Goal: Task Accomplishment & Management: Manage account settings

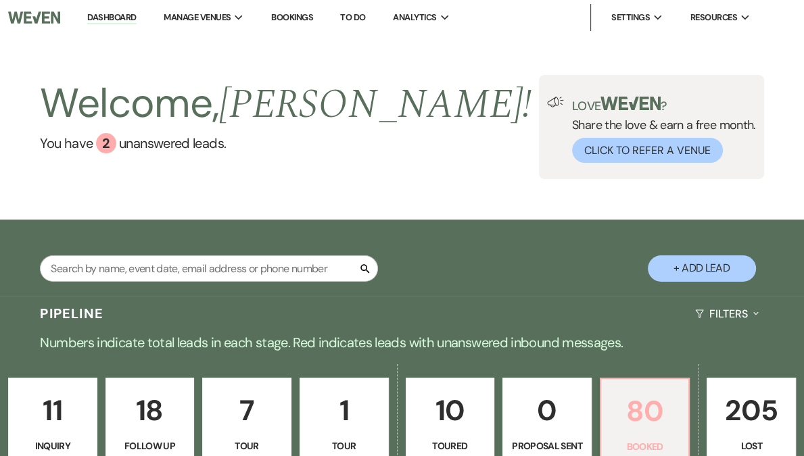
click at [616, 412] on p "80" at bounding box center [645, 411] width 72 height 45
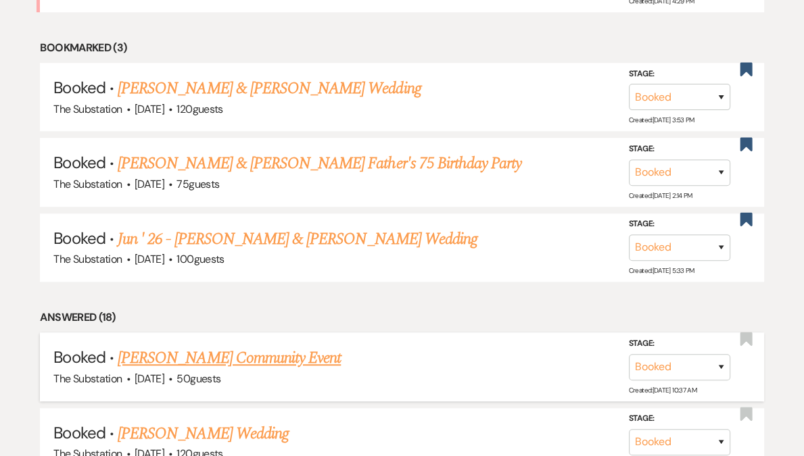
scroll to position [777, 0]
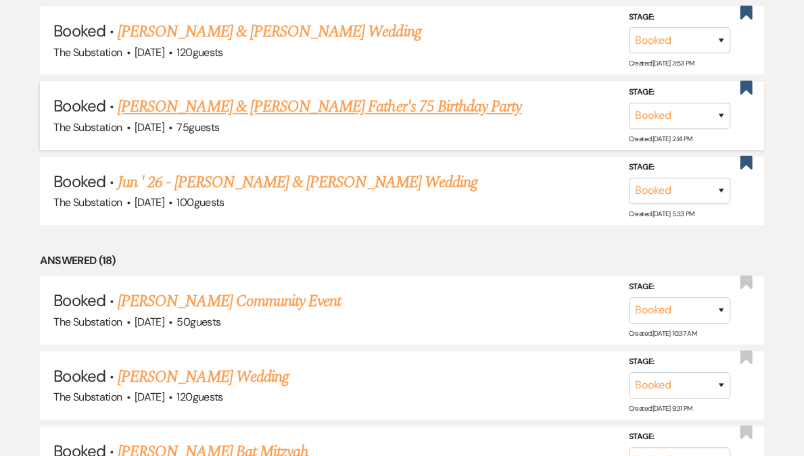
click at [305, 103] on link "[PERSON_NAME] & [PERSON_NAME] Father's 75 Birthday Party" at bounding box center [320, 107] width 404 height 24
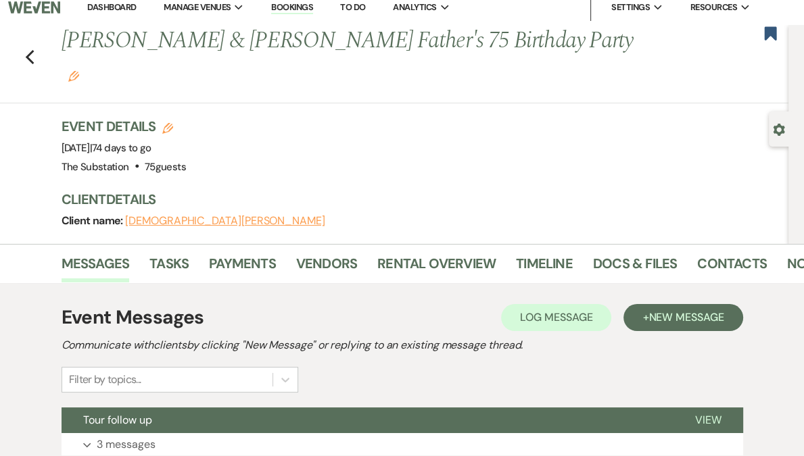
scroll to position [19, 0]
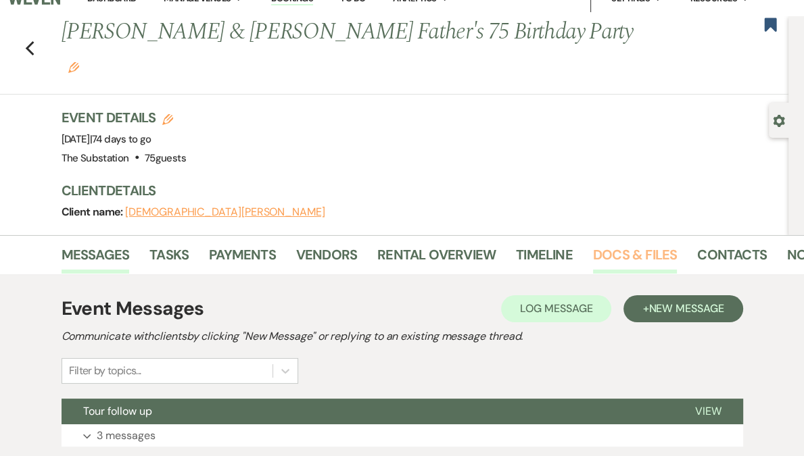
click at [625, 244] on link "Docs & Files" at bounding box center [635, 259] width 84 height 30
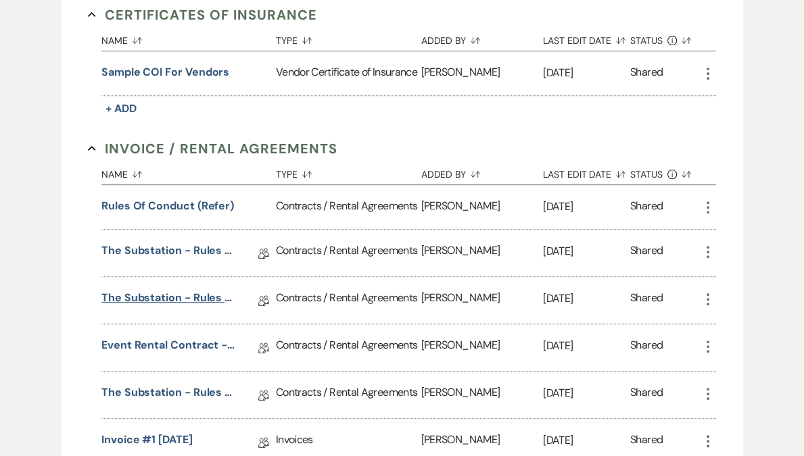
scroll to position [465, 0]
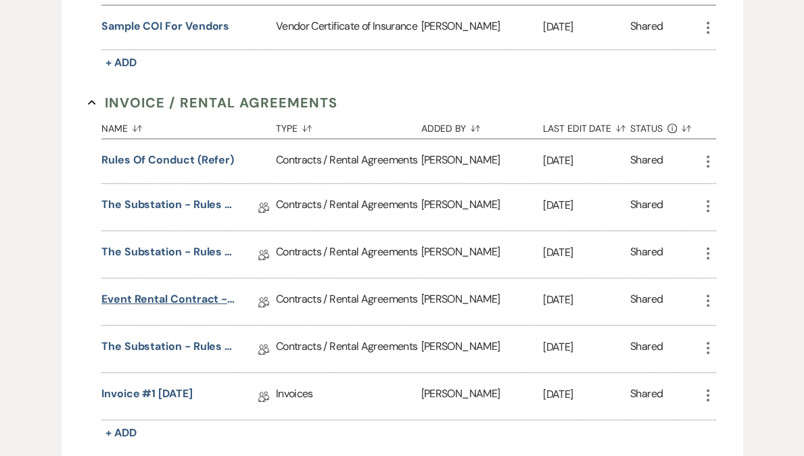
click at [176, 291] on link "Event Rental Contract - The Substation, Main Level (2025)" at bounding box center [168, 301] width 135 height 21
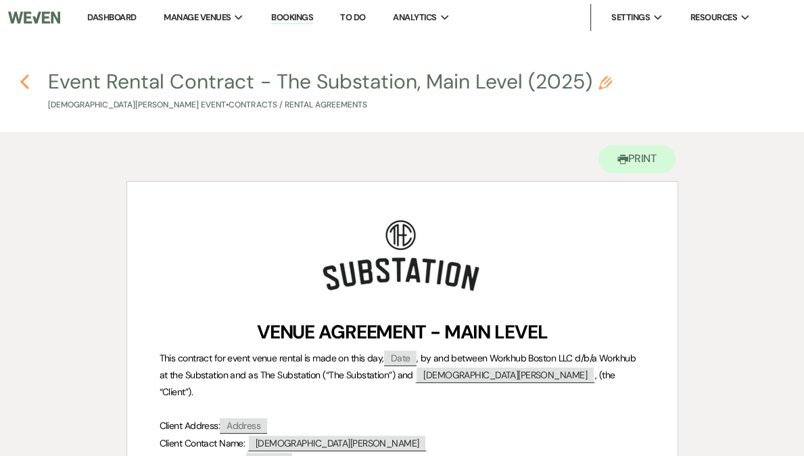
click at [22, 82] on use "button" at bounding box center [24, 81] width 9 height 15
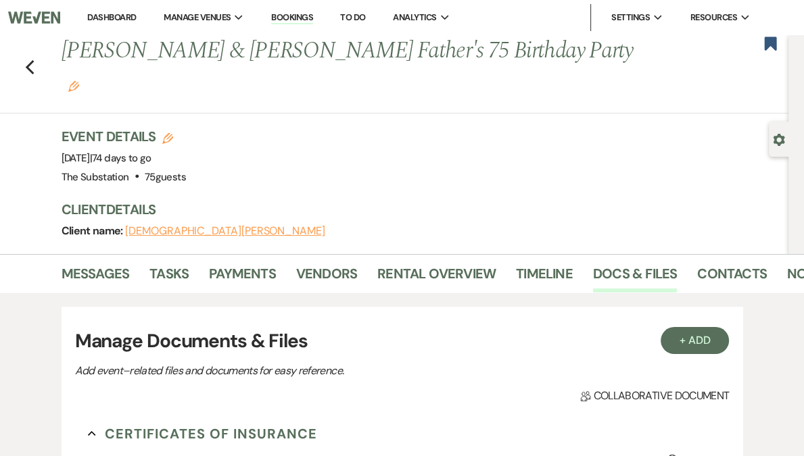
click at [136, 19] on link "Dashboard" at bounding box center [111, 16] width 49 height 11
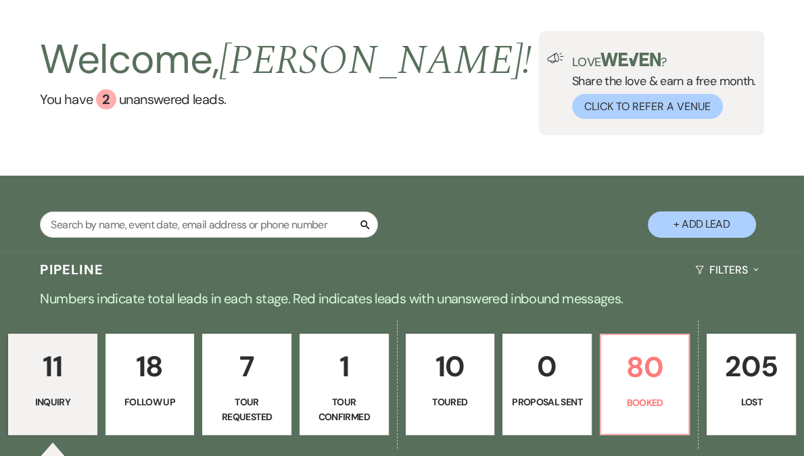
scroll to position [97, 0]
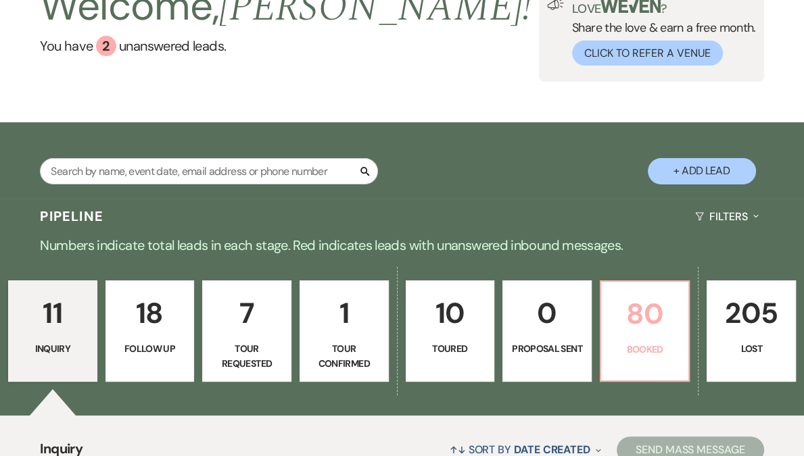
click at [600, 341] on link "80 Booked" at bounding box center [645, 331] width 91 height 101
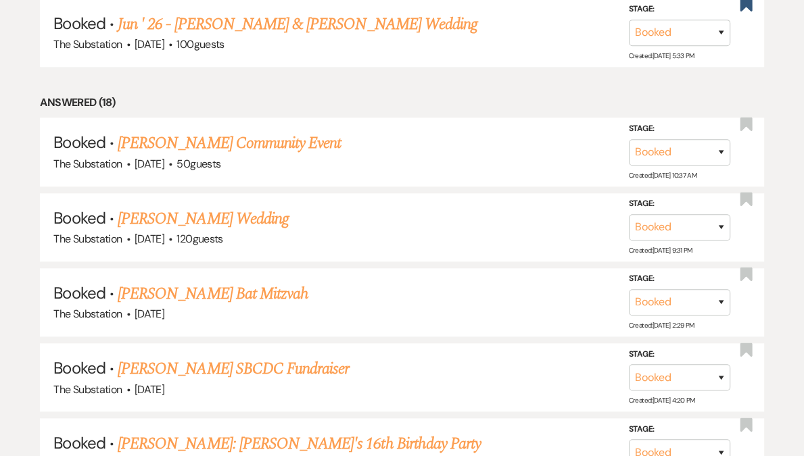
scroll to position [935, 0]
click at [195, 217] on link "[PERSON_NAME] Wedding" at bounding box center [203, 219] width 171 height 24
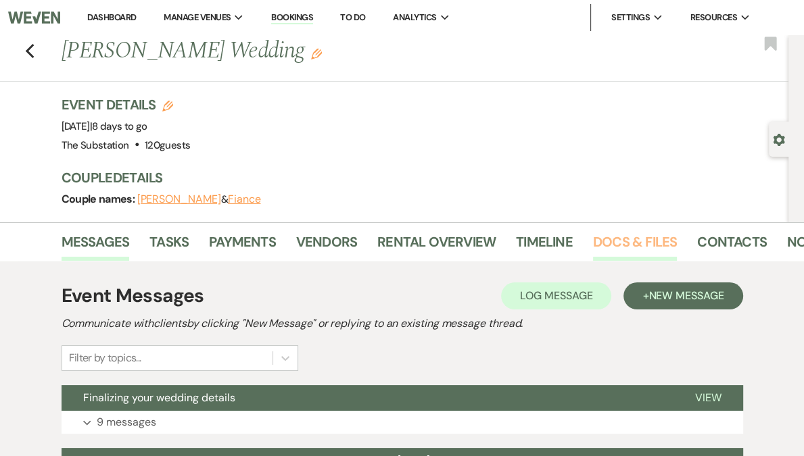
click at [627, 245] on link "Docs & Files" at bounding box center [635, 246] width 84 height 30
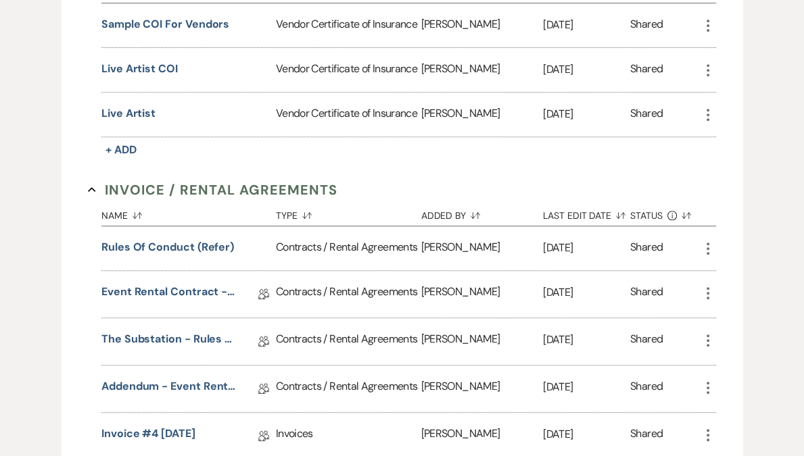
scroll to position [514, 0]
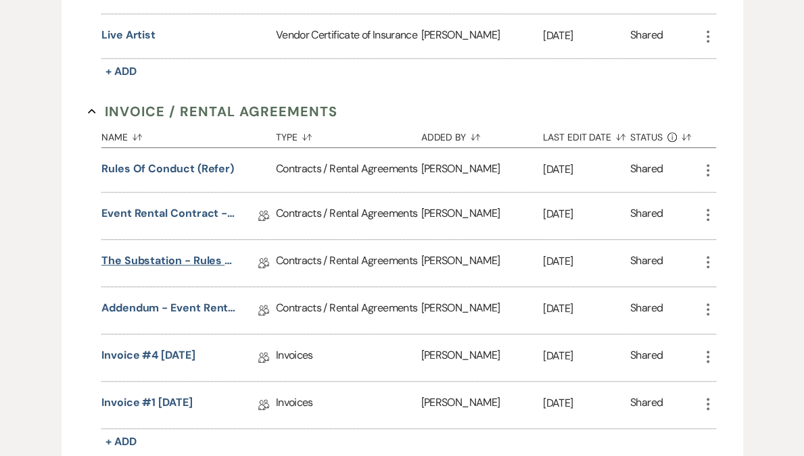
click at [164, 269] on link "The Substation - Rules of Conduct 2025" at bounding box center [168, 263] width 135 height 21
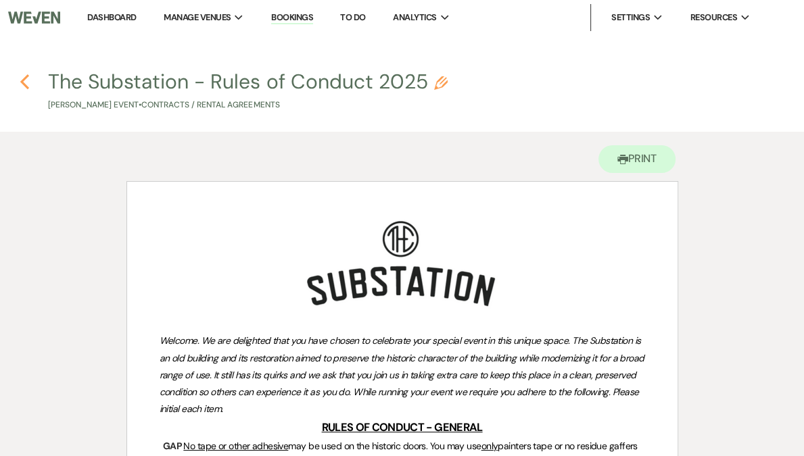
click at [26, 82] on icon "Previous" at bounding box center [25, 82] width 10 height 16
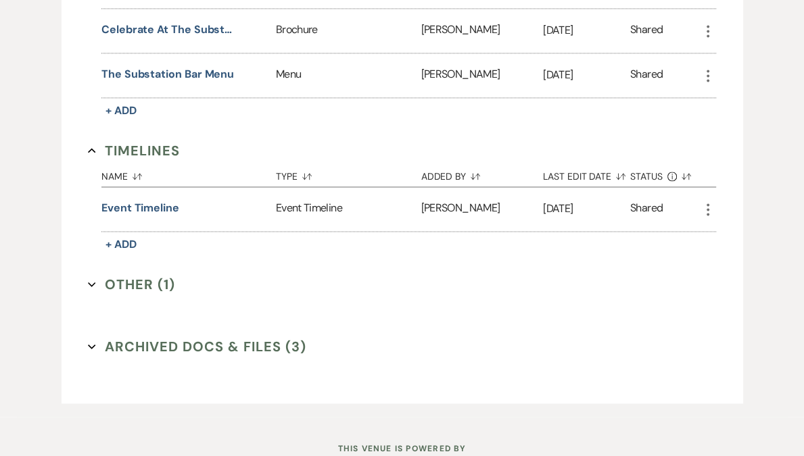
scroll to position [1587, 0]
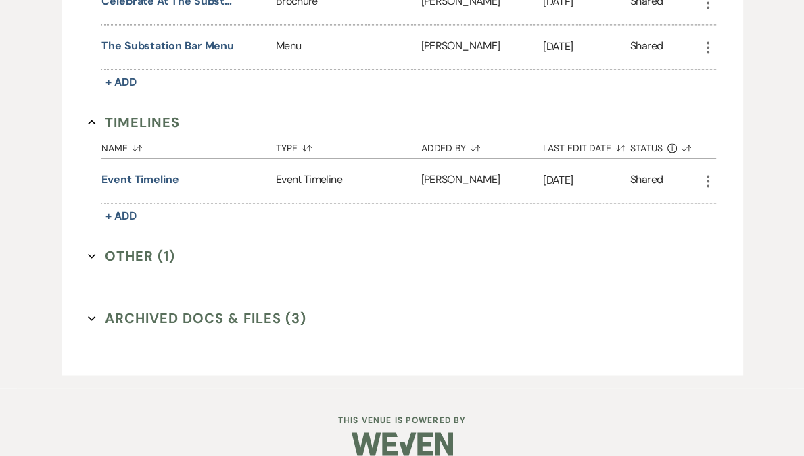
click at [132, 266] on button "Other (1) Expand" at bounding box center [131, 256] width 87 height 20
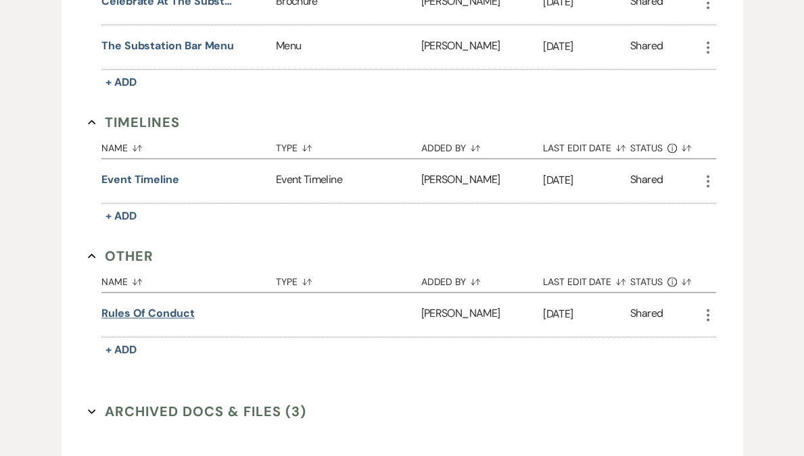
click at [142, 322] on button "Rules of Conduct" at bounding box center [147, 314] width 93 height 16
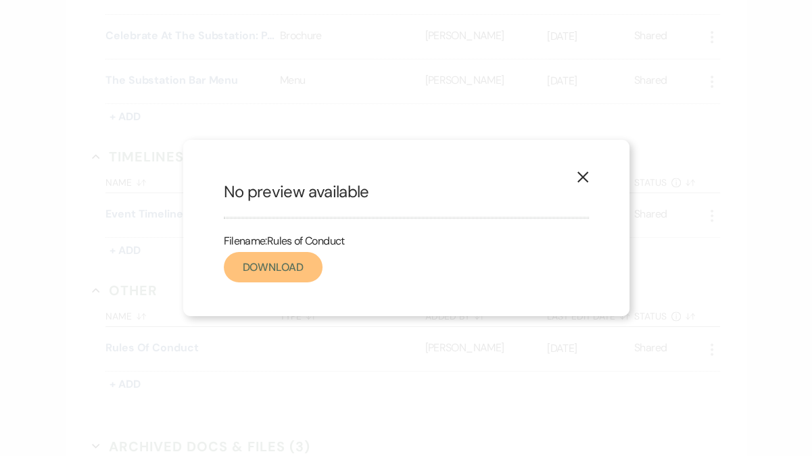
click at [282, 266] on link "Download" at bounding box center [273, 267] width 99 height 30
click at [579, 175] on use "button" at bounding box center [582, 177] width 11 height 11
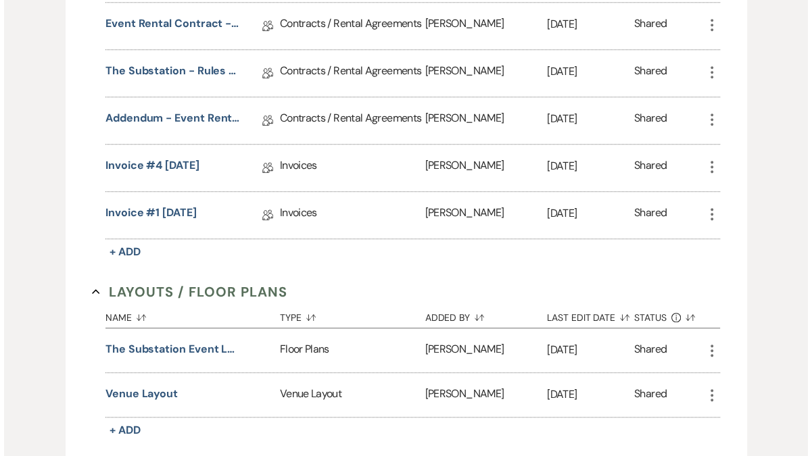
scroll to position [356, 0]
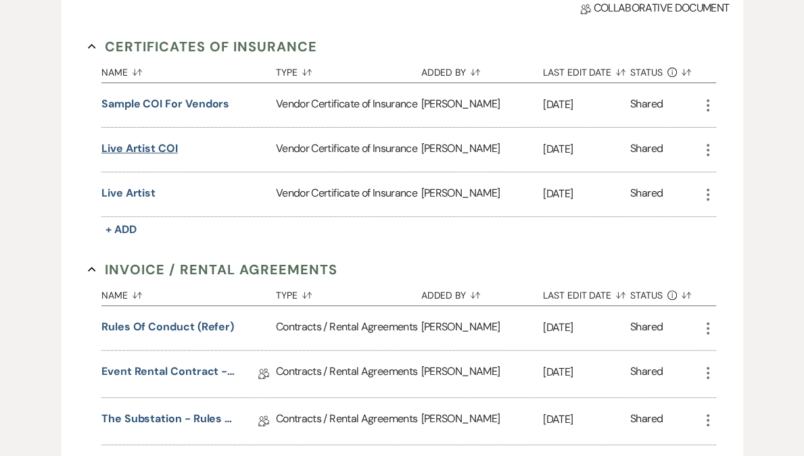
click at [157, 145] on button "Live Artist COI" at bounding box center [139, 149] width 76 height 16
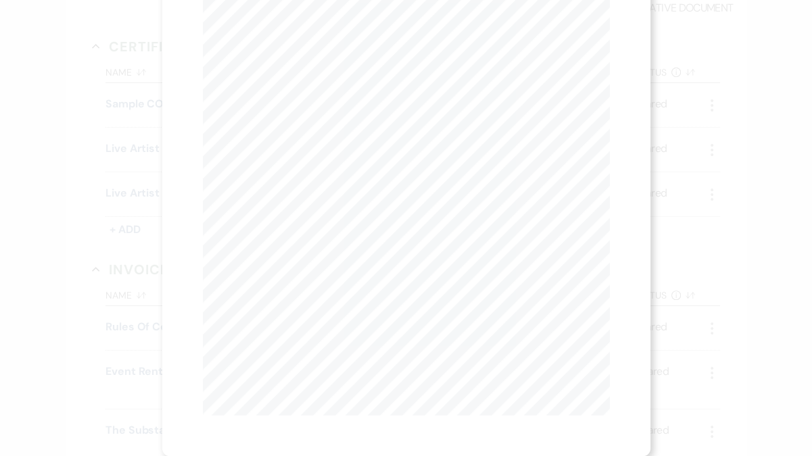
scroll to position [0, 0]
click at [604, 35] on use "button" at bounding box center [603, 36] width 11 height 11
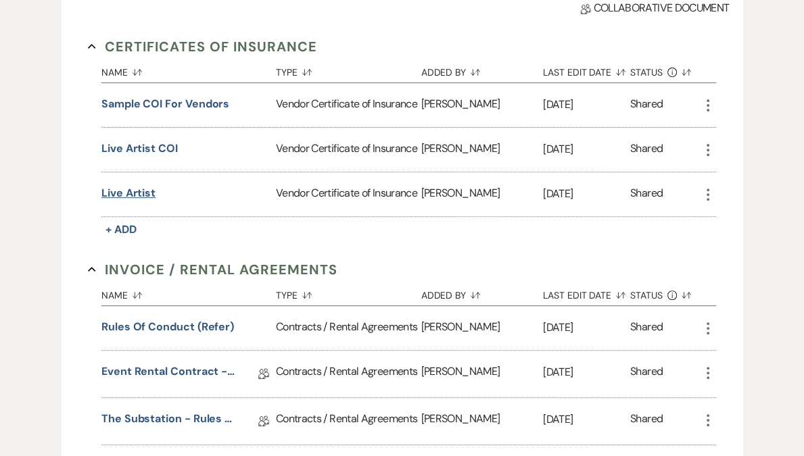
click at [137, 187] on button "Live Artist" at bounding box center [128, 193] width 54 height 16
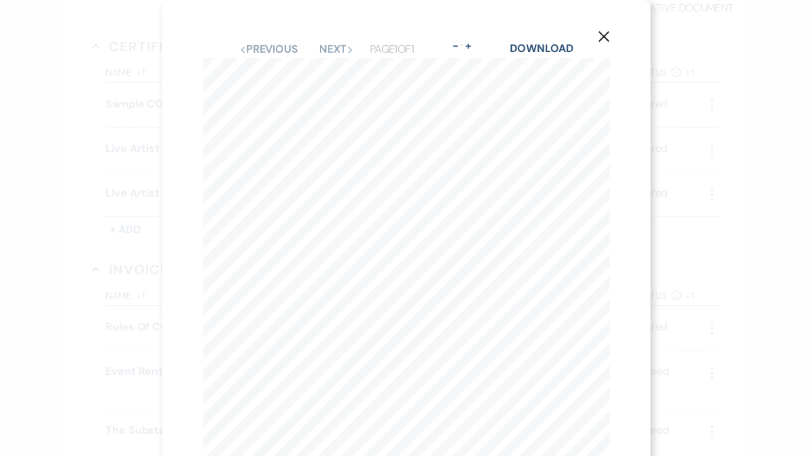
click at [596, 30] on button "X" at bounding box center [603, 36] width 20 height 24
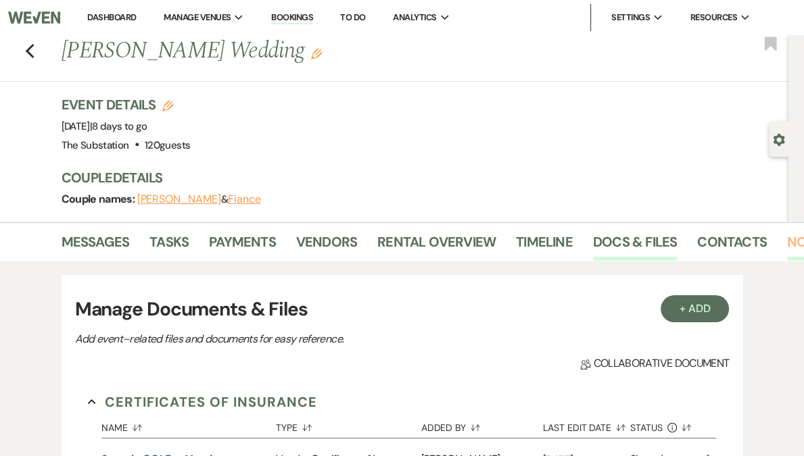
click at [788, 246] on link "Notes" at bounding box center [808, 246] width 43 height 30
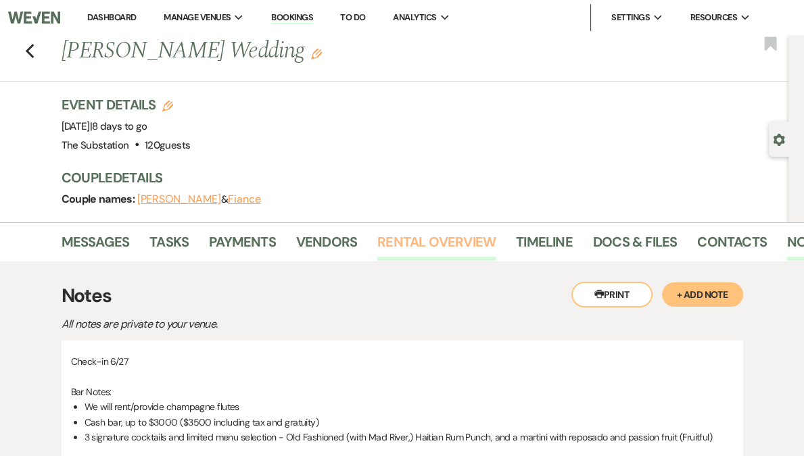
click at [417, 243] on link "Rental Overview" at bounding box center [436, 246] width 118 height 30
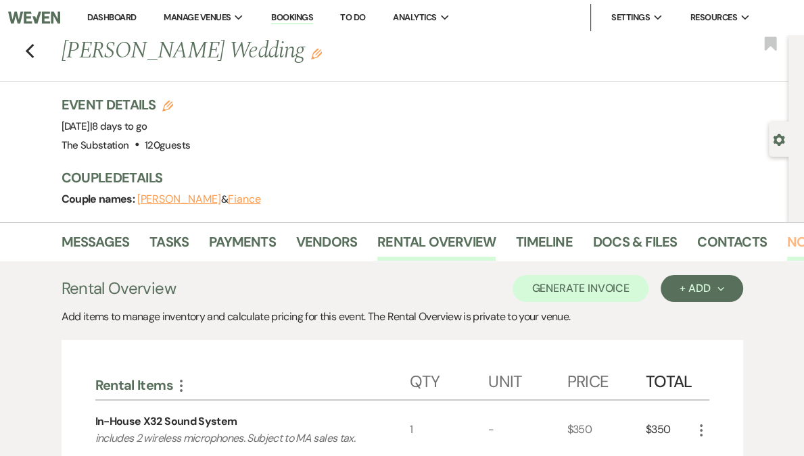
click at [787, 241] on link "Notes" at bounding box center [808, 246] width 43 height 30
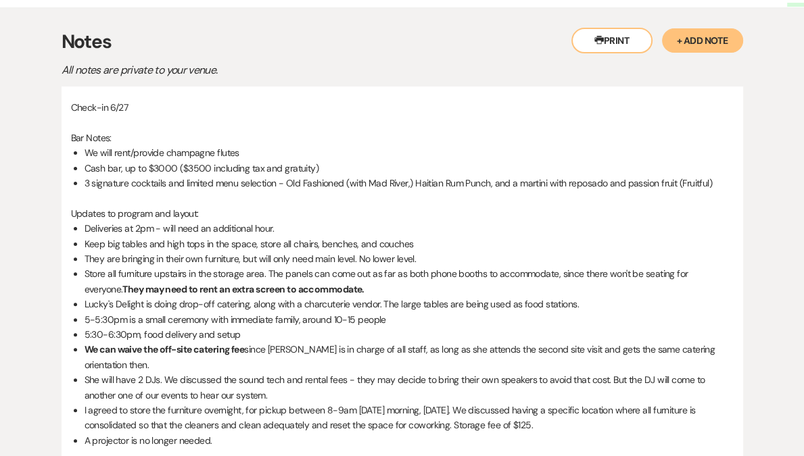
scroll to position [270, 0]
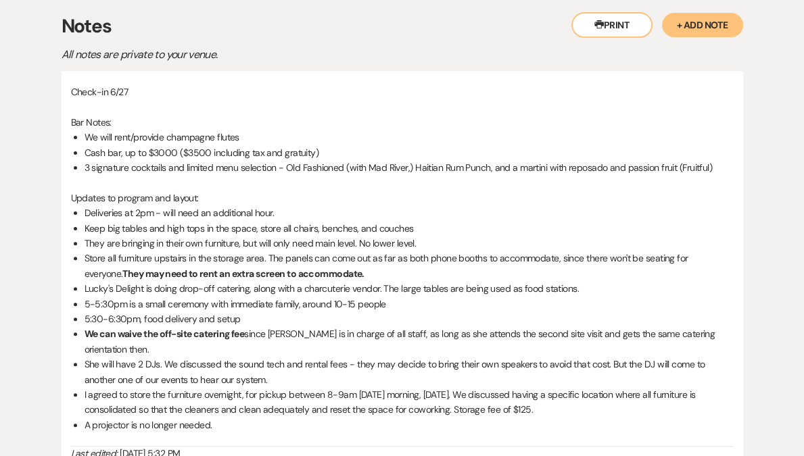
click at [247, 273] on strong "They may need to rent an extra screen to accommodate." at bounding box center [242, 274] width 241 height 12
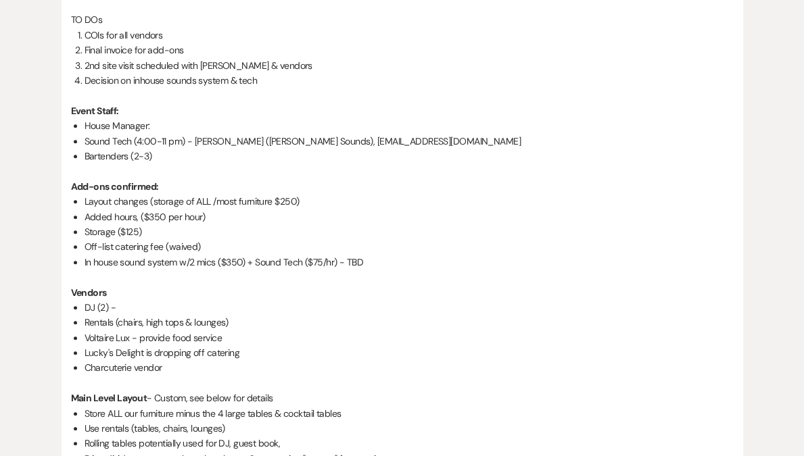
scroll to position [1182, 0]
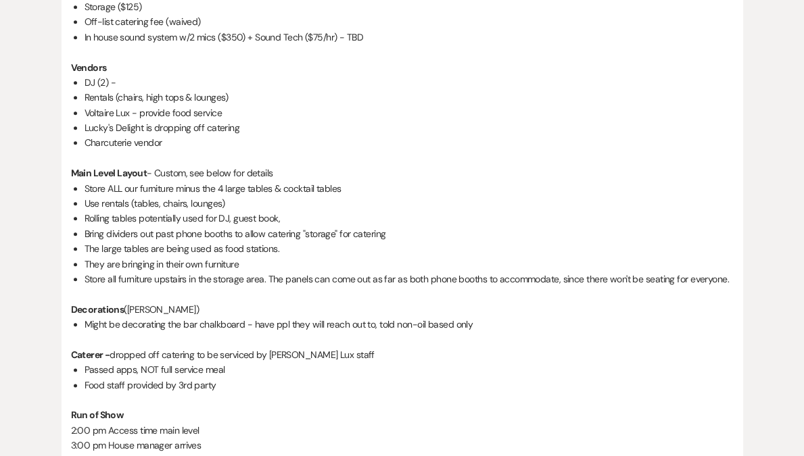
click at [265, 275] on li "Store all furniture upstairs in the storage area. The panels can come out as fa…" at bounding box center [408, 279] width 649 height 15
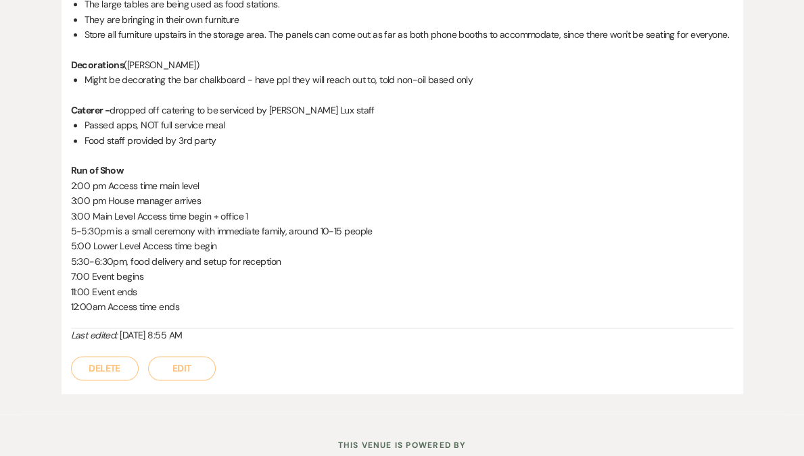
scroll to position [1471, 0]
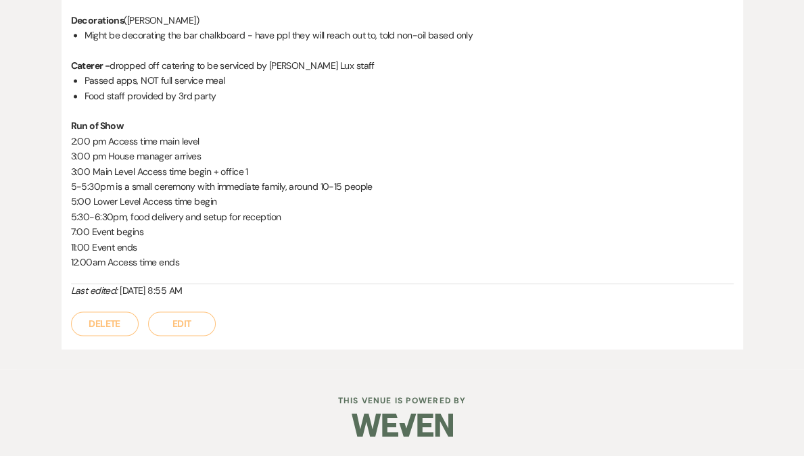
click at [181, 325] on button "Edit" at bounding box center [182, 324] width 68 height 24
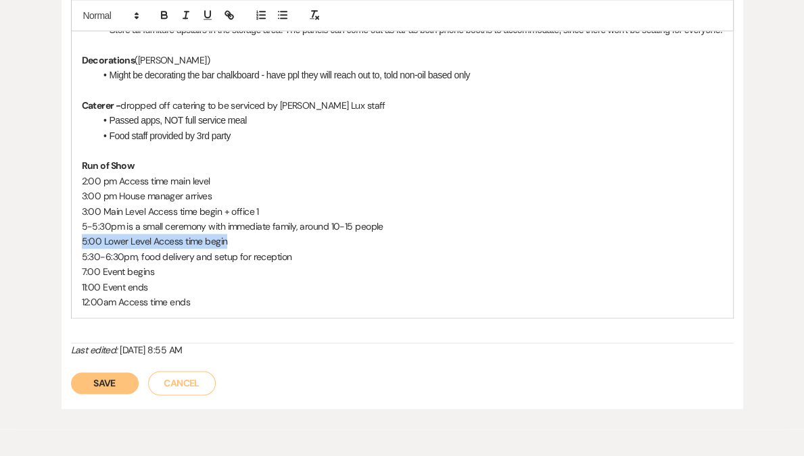
drag, startPoint x: 238, startPoint y: 256, endPoint x: 74, endPoint y: 258, distance: 163.6
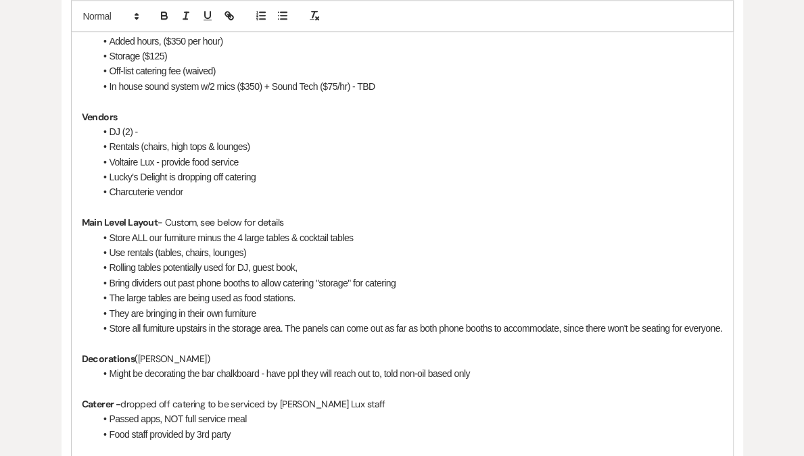
scroll to position [1162, 0]
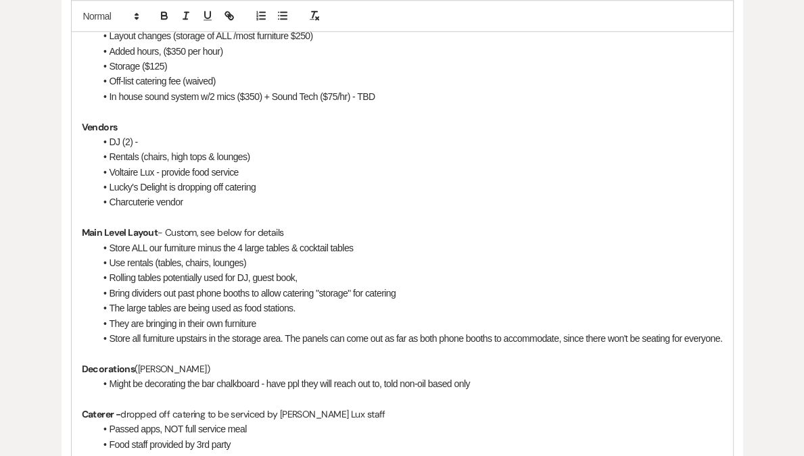
click at [157, 141] on li "DJ (2) -" at bounding box center [408, 142] width 627 height 15
drag, startPoint x: 193, startPoint y: 137, endPoint x: 133, endPoint y: 140, distance: 59.5
click at [133, 140] on li "DJ (2) - need COIs" at bounding box center [408, 142] width 627 height 15
copy li "- need COIs"
click at [262, 154] on li "Rentals (chairs, high tops & lounges)" at bounding box center [408, 156] width 627 height 15
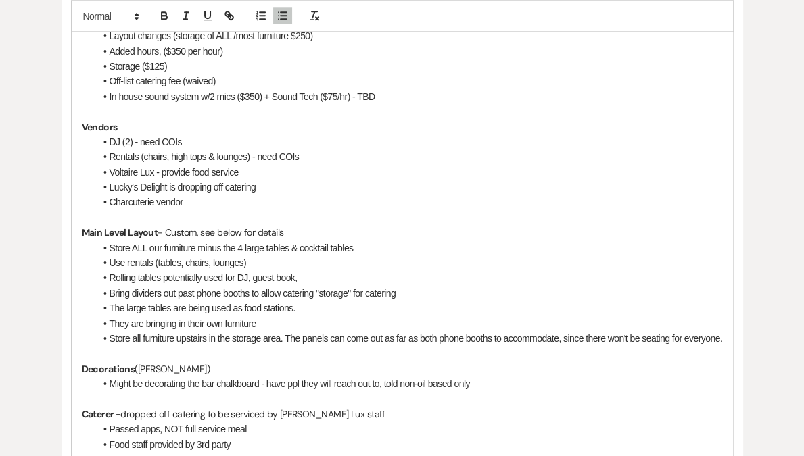
click at [278, 172] on li "Voltaire Lux - provide food service" at bounding box center [408, 172] width 627 height 15
click at [231, 201] on li "Charcuterie vendor" at bounding box center [408, 202] width 627 height 15
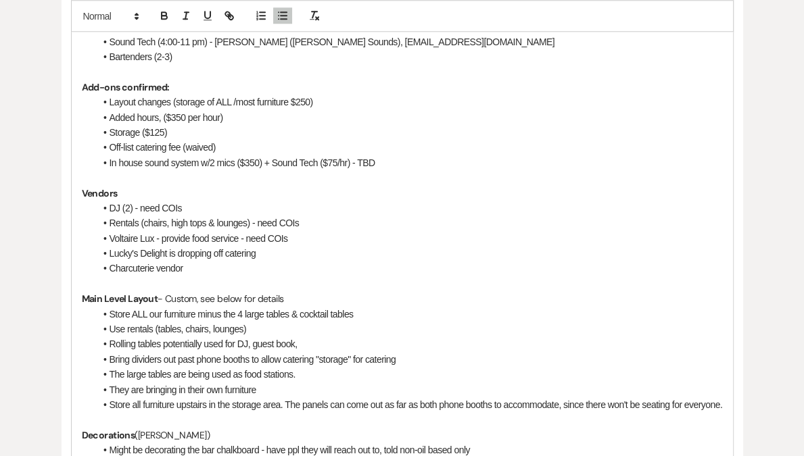
scroll to position [1094, 0]
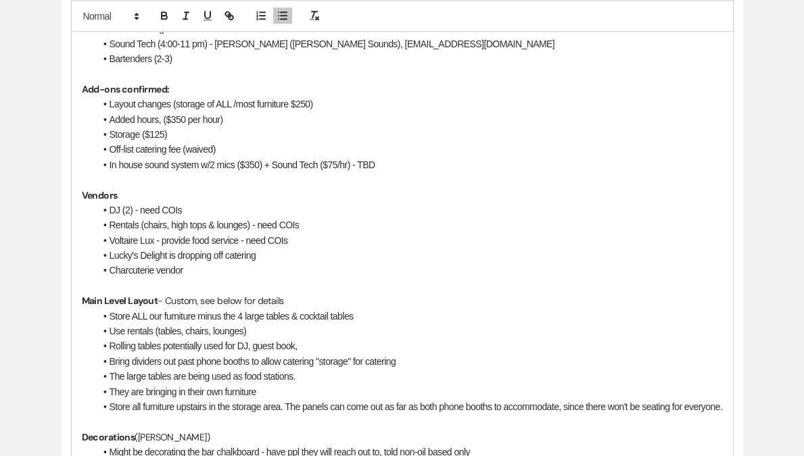
click at [251, 147] on li "Off-list catering fee (waived)" at bounding box center [408, 149] width 627 height 15
click at [210, 131] on li "Storage ($125)" at bounding box center [408, 134] width 627 height 15
click at [253, 118] on li "Added hours, ($350 per hour)" at bounding box center [408, 119] width 627 height 15
click at [350, 98] on li "Layout changes (storage of ALL /most furniture $250)" at bounding box center [408, 104] width 627 height 15
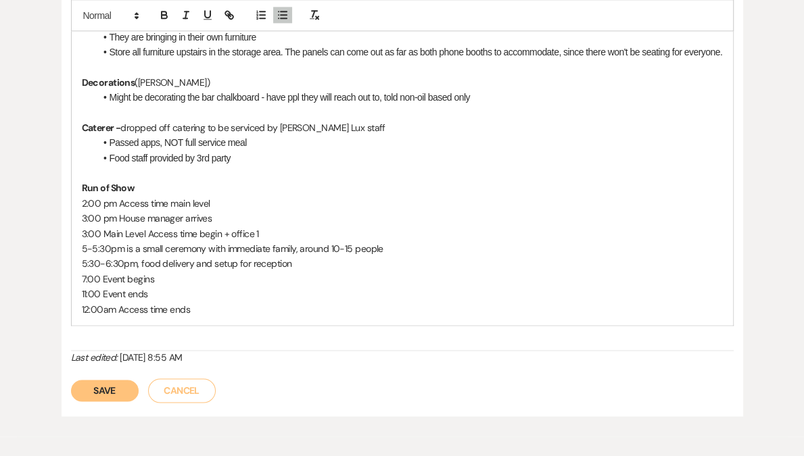
click at [97, 401] on button "Save" at bounding box center [105, 391] width 68 height 22
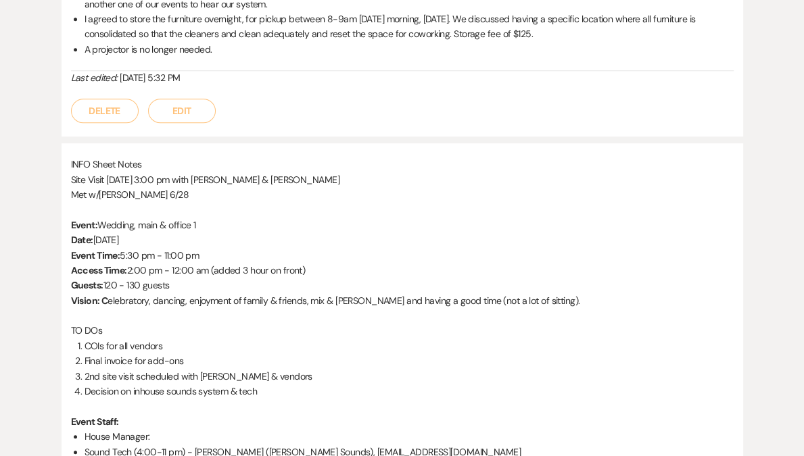
scroll to position [0, 0]
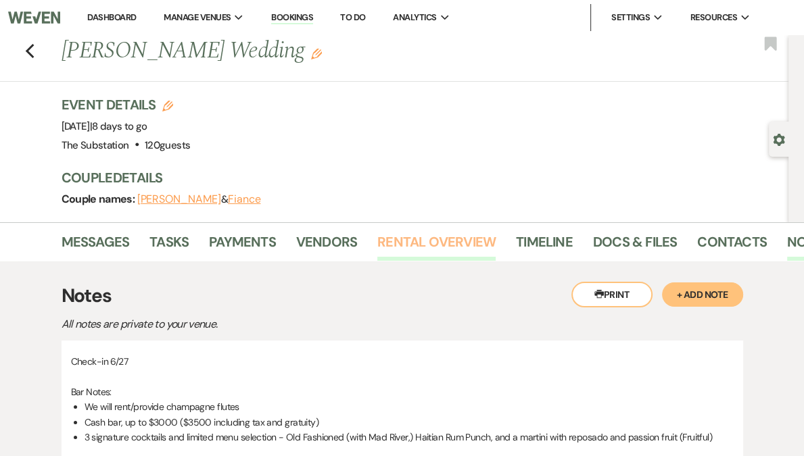
click at [399, 253] on link "Rental Overview" at bounding box center [436, 246] width 118 height 30
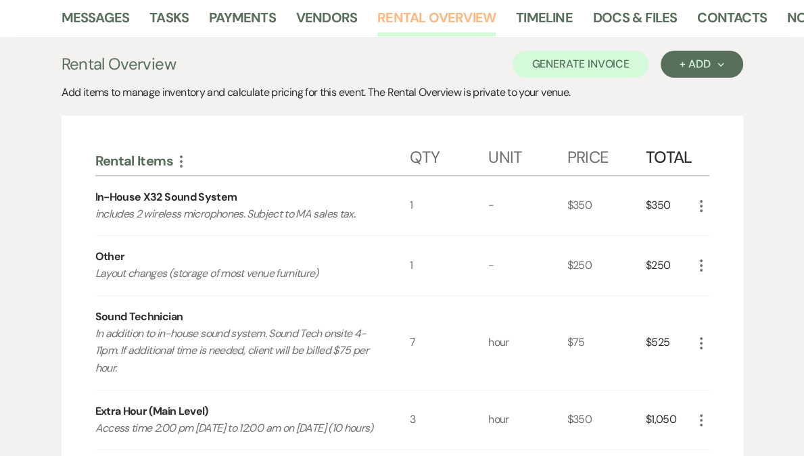
scroll to position [69, 0]
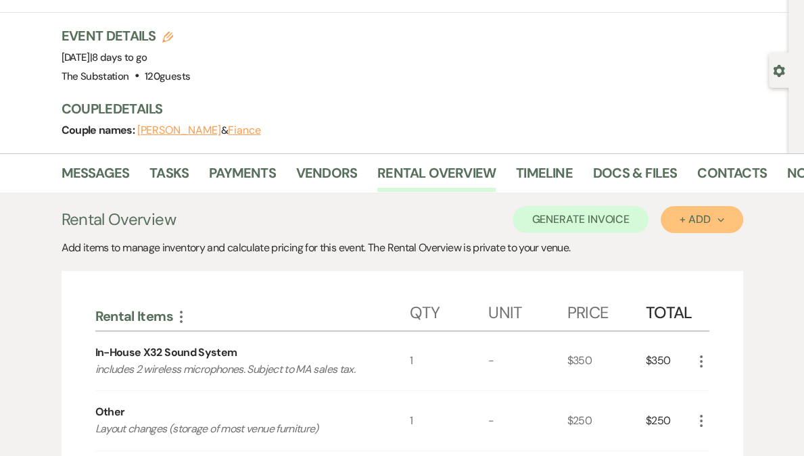
click at [710, 217] on div "+ Add Next" at bounding box center [701, 219] width 44 height 11
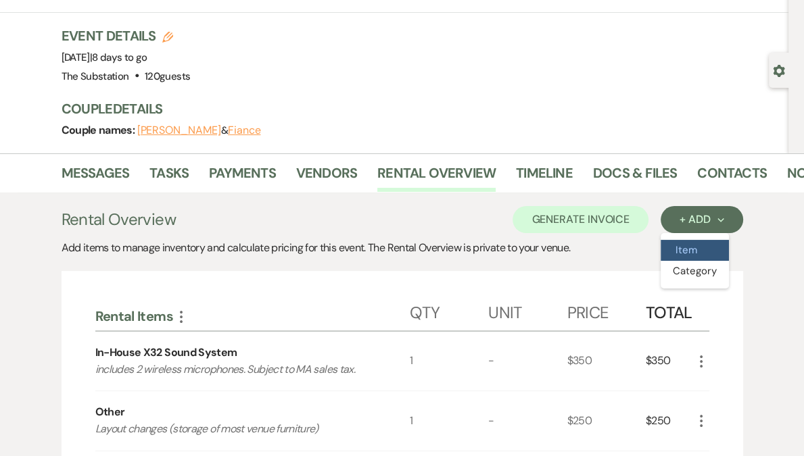
click at [689, 246] on button "Item" at bounding box center [694, 250] width 68 height 21
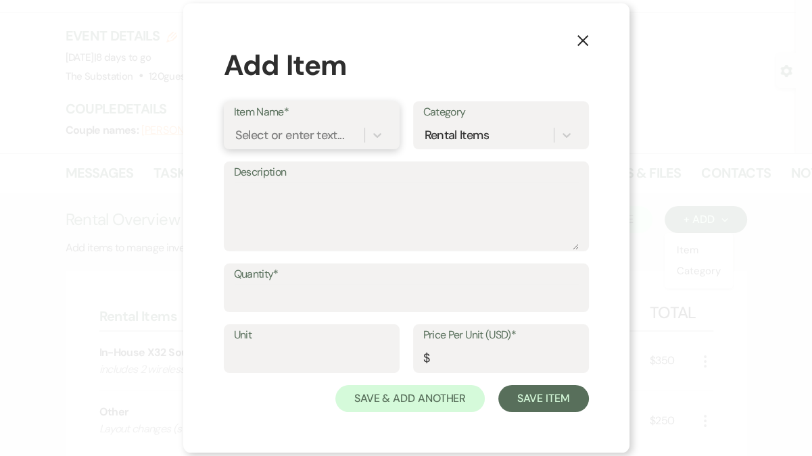
click at [315, 136] on div "Select or enter text..." at bounding box center [289, 135] width 109 height 18
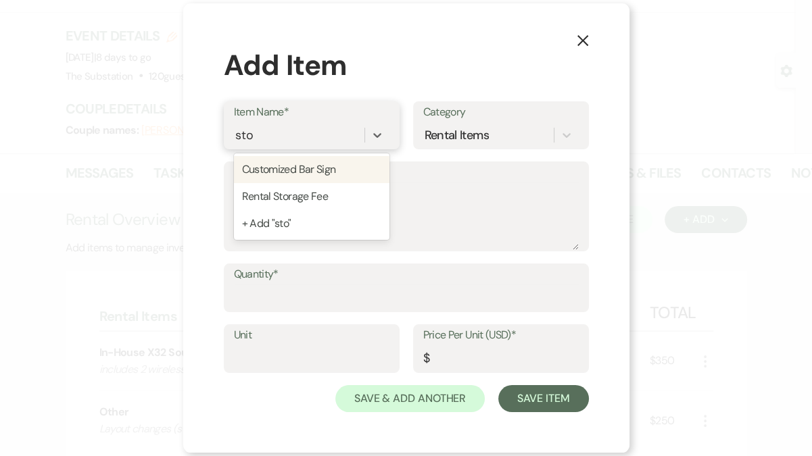
type input "stor"
click at [325, 173] on div "Rental Storage Fee" at bounding box center [311, 169] width 155 height 27
type textarea "Storage for rental items delivered or picked up outside of access period. (No o…"
type input "day"
type input "125"
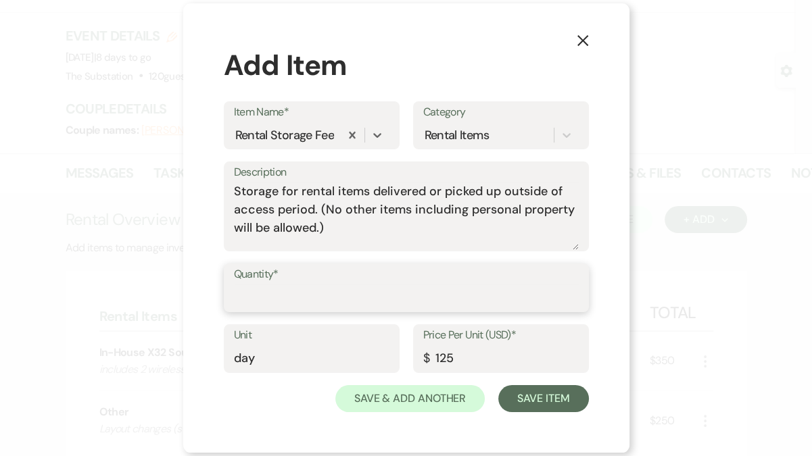
click at [313, 295] on input "Quantity*" at bounding box center [406, 298] width 345 height 26
type input "1"
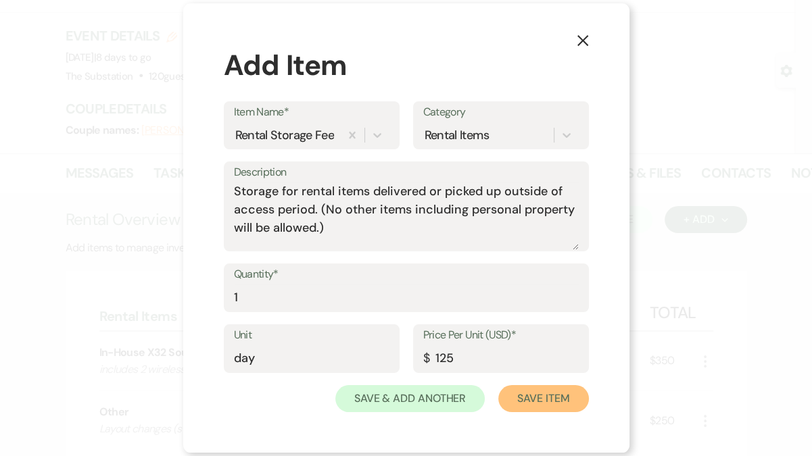
click at [539, 397] on button "Save Item" at bounding box center [543, 398] width 90 height 27
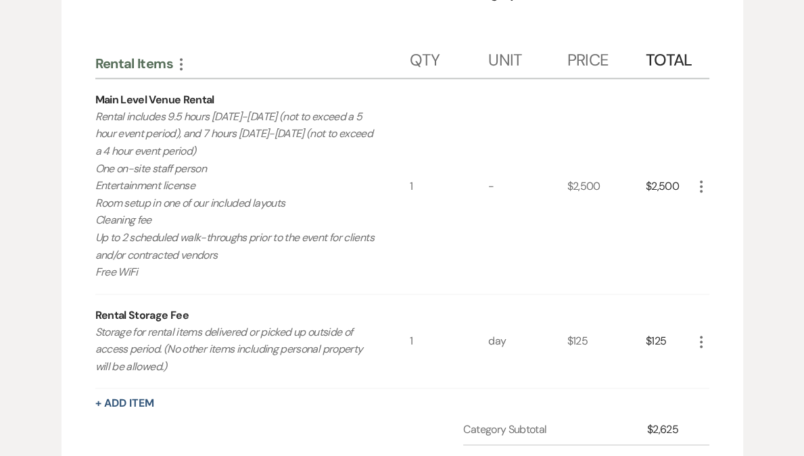
scroll to position [1075, 0]
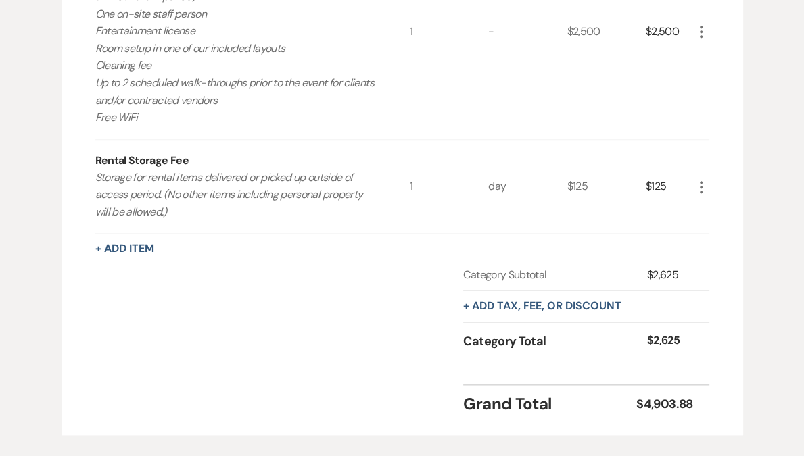
click at [700, 195] on icon "More" at bounding box center [701, 187] width 16 height 16
click at [722, 245] on button "X Delete" at bounding box center [729, 235] width 73 height 22
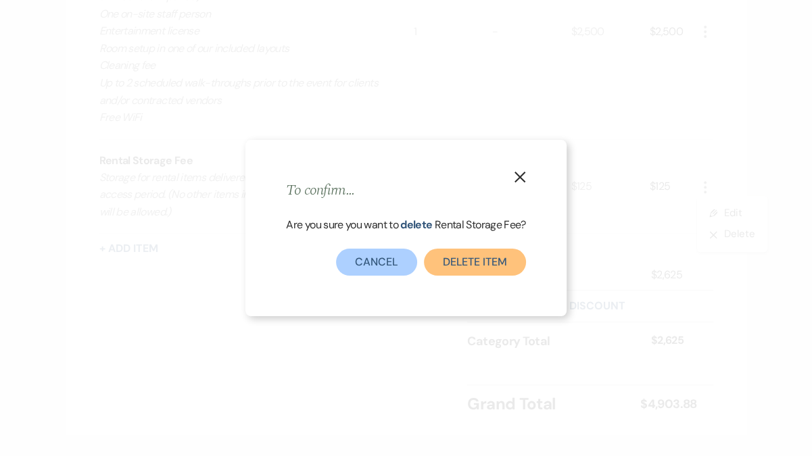
click at [473, 262] on button "Delete Item" at bounding box center [475, 262] width 102 height 27
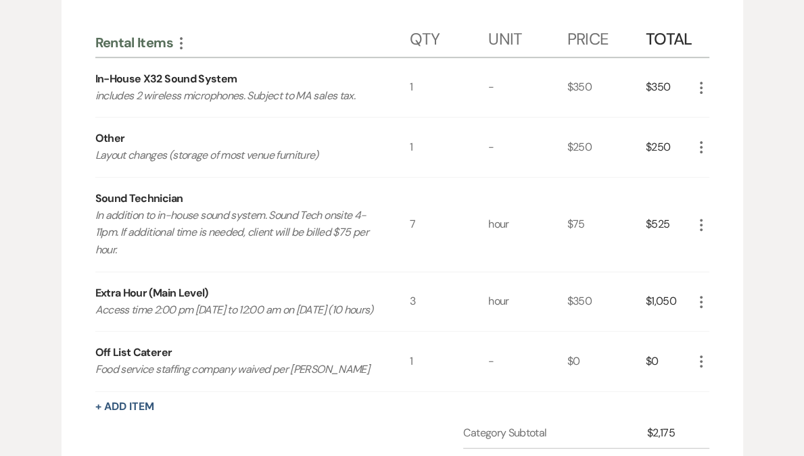
scroll to position [180, 0]
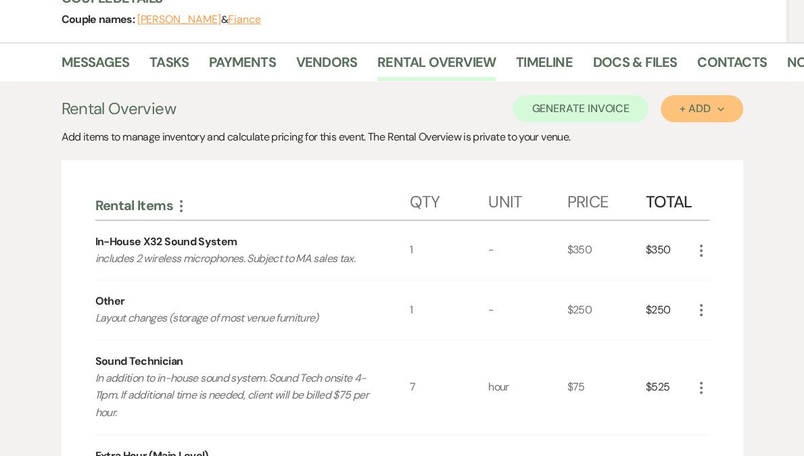
click at [692, 116] on button "+ Add Next" at bounding box center [701, 108] width 82 height 27
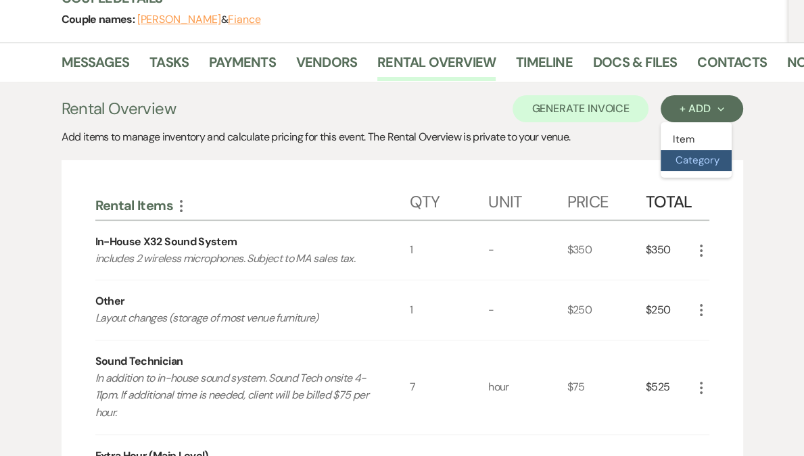
click at [693, 164] on button "Category" at bounding box center [695, 160] width 71 height 21
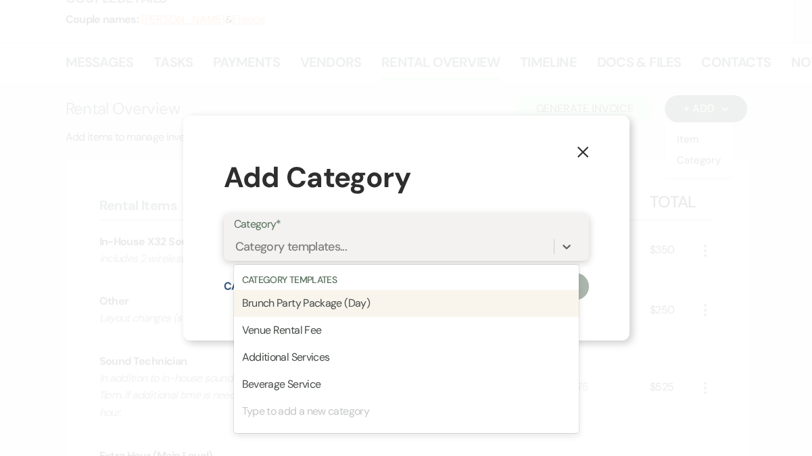
click at [297, 253] on div "Category templates..." at bounding box center [291, 247] width 112 height 18
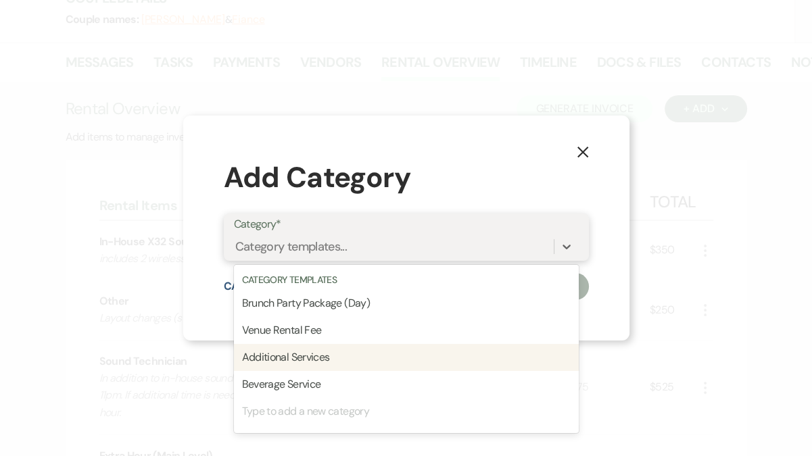
click at [306, 356] on div "Additional Services" at bounding box center [406, 357] width 345 height 27
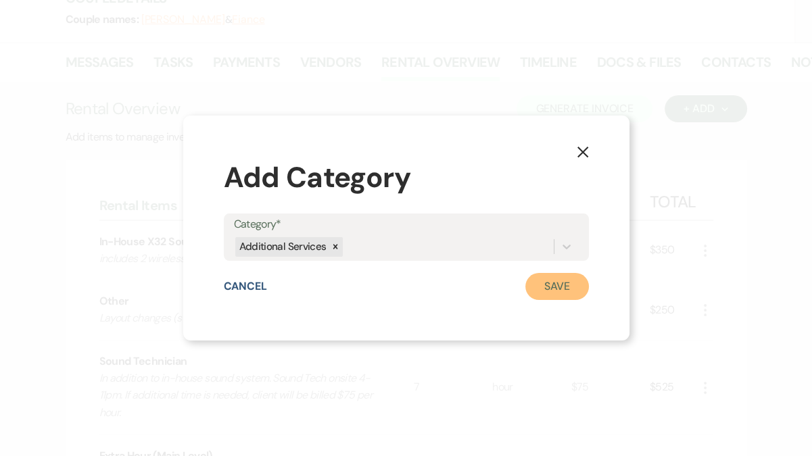
click at [556, 282] on button "Save" at bounding box center [557, 286] width 64 height 27
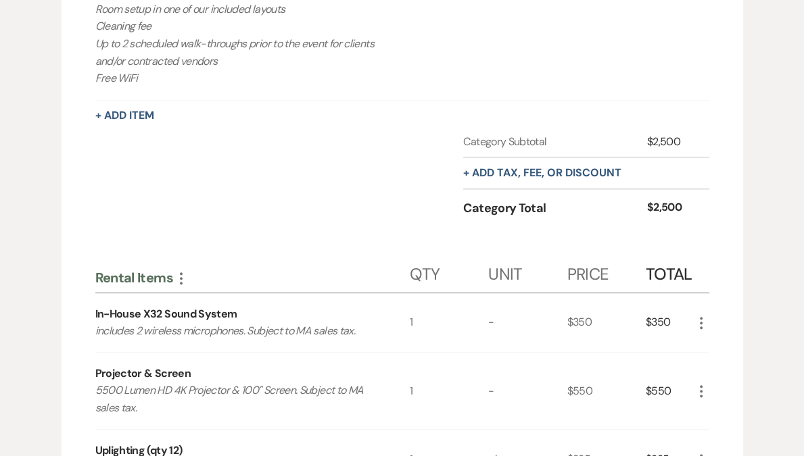
scroll to position [1319, 0]
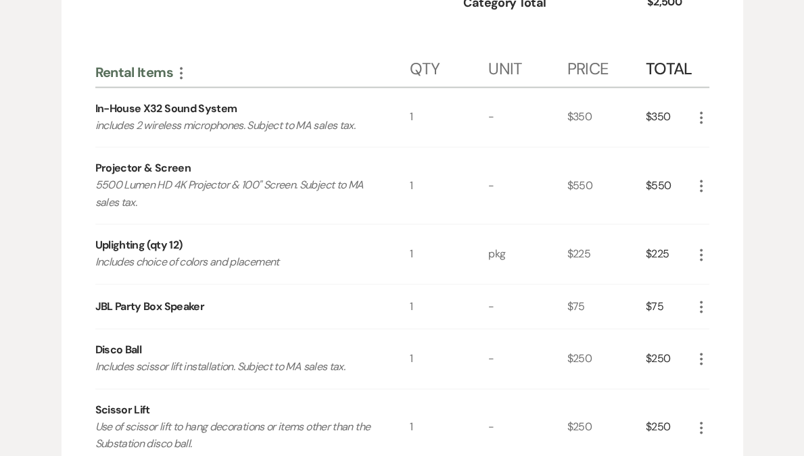
click at [702, 126] on icon "More" at bounding box center [701, 118] width 16 height 16
click at [725, 176] on button "X Delete" at bounding box center [729, 166] width 73 height 22
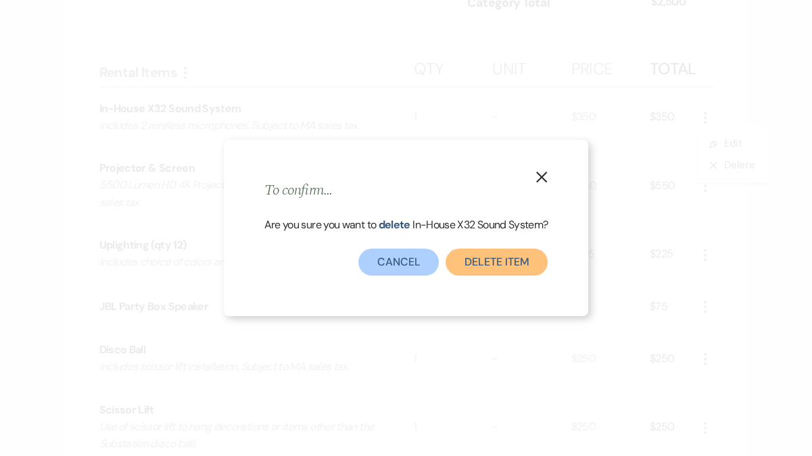
click at [529, 263] on button "Delete Item" at bounding box center [496, 262] width 102 height 27
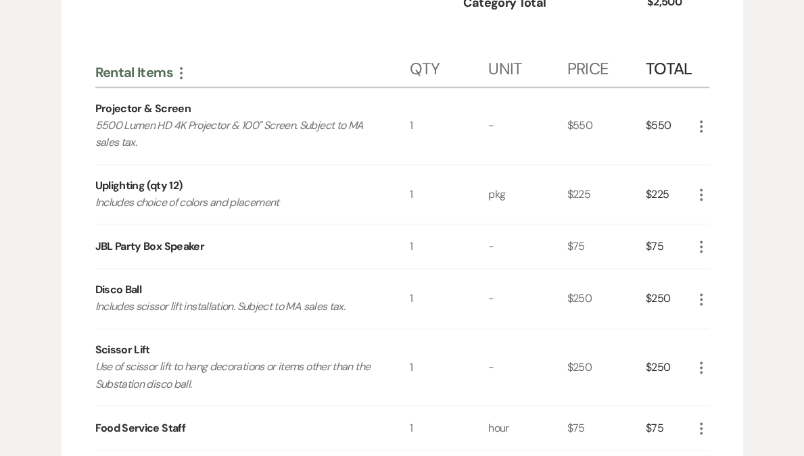
click at [701, 135] on icon "More" at bounding box center [701, 126] width 16 height 16
click at [717, 185] on button "X Delete" at bounding box center [729, 175] width 73 height 22
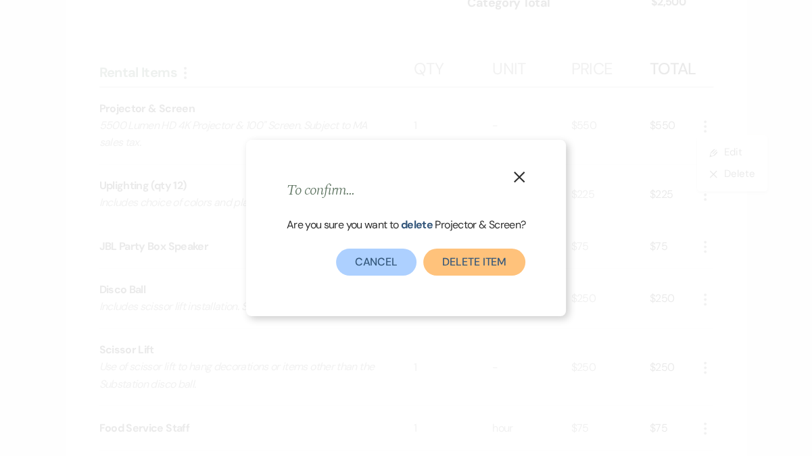
click at [485, 264] on button "Delete Item" at bounding box center [474, 262] width 102 height 27
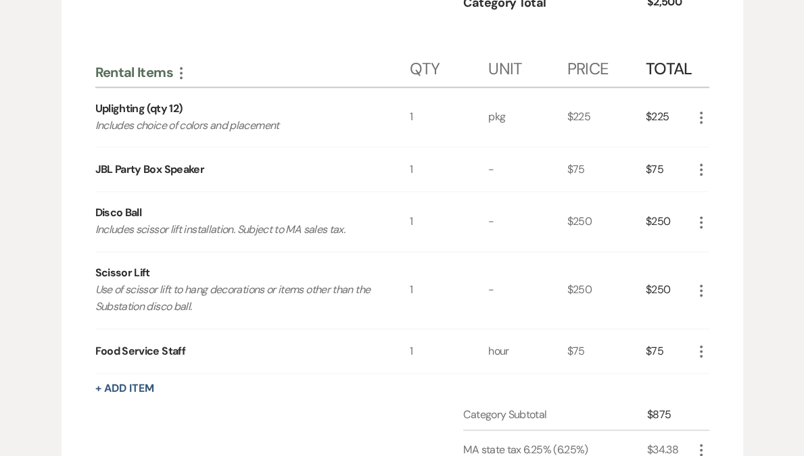
click at [701, 124] on use "button" at bounding box center [701, 118] width 3 height 12
click at [719, 176] on button "X Delete" at bounding box center [729, 166] width 73 height 22
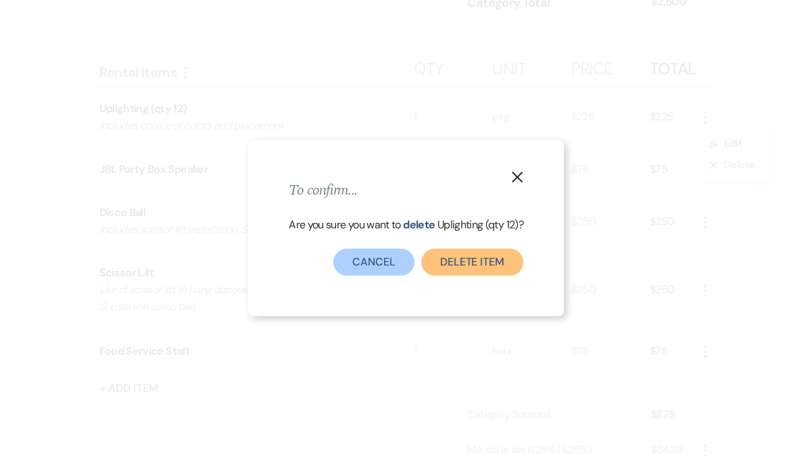
click at [512, 262] on button "Delete Item" at bounding box center [472, 262] width 102 height 27
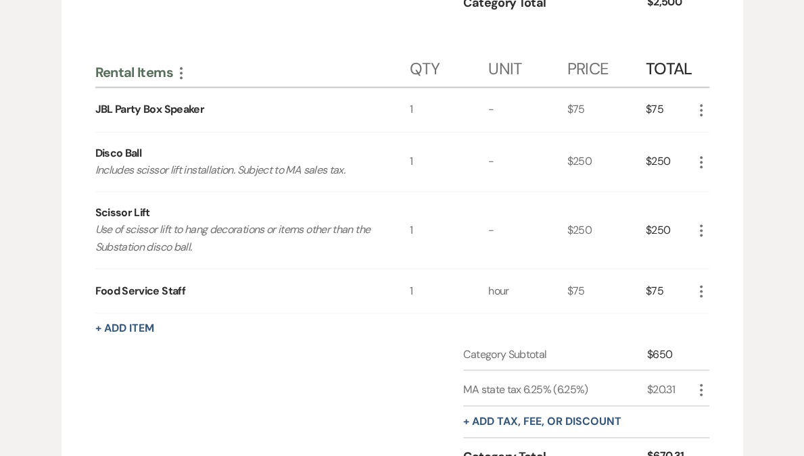
click at [698, 118] on icon "More" at bounding box center [701, 110] width 16 height 16
click at [724, 168] on button "X Delete" at bounding box center [729, 158] width 73 height 22
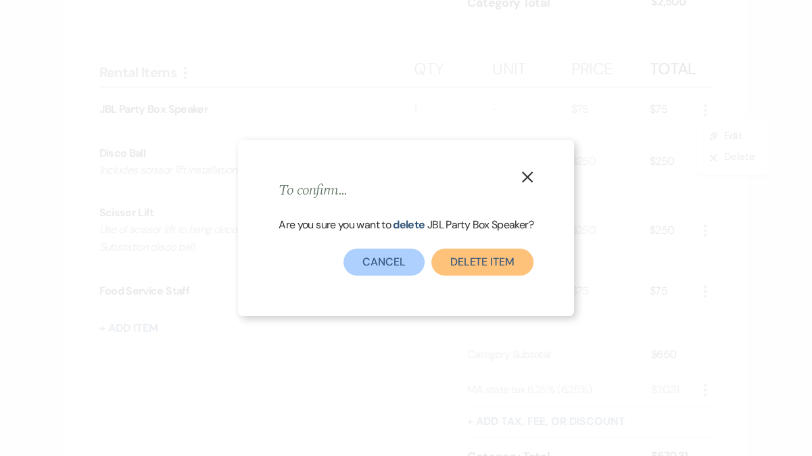
click at [505, 258] on button "Delete Item" at bounding box center [482, 262] width 102 height 27
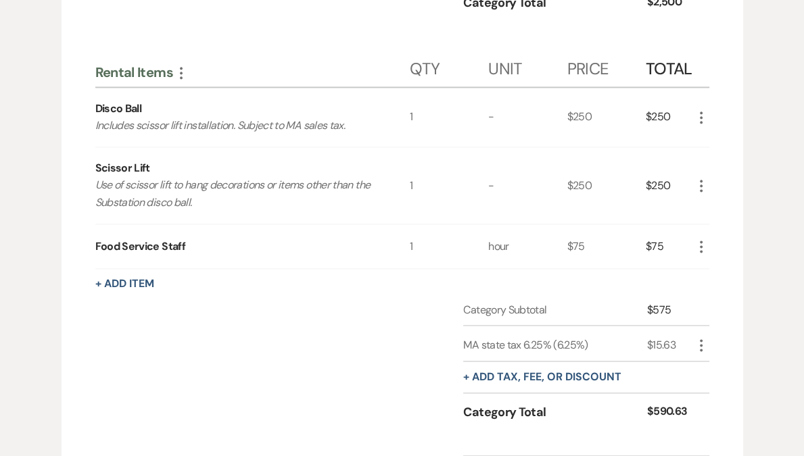
click at [700, 126] on icon "More" at bounding box center [701, 118] width 16 height 16
click at [718, 174] on button "X Delete" at bounding box center [729, 166] width 73 height 22
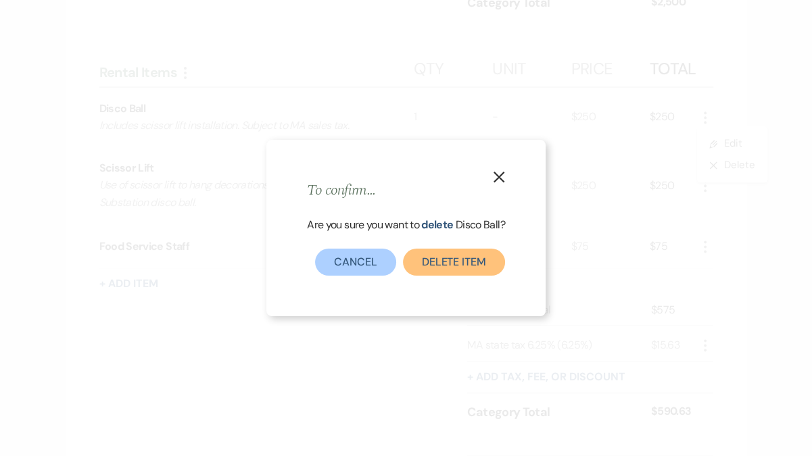
click at [489, 252] on button "Delete Item" at bounding box center [454, 262] width 102 height 27
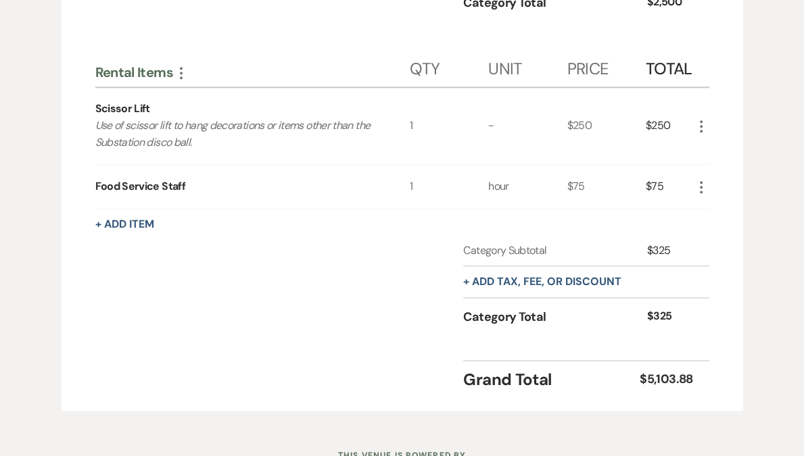
click at [700, 135] on icon "More" at bounding box center [701, 126] width 16 height 16
click at [712, 179] on icon "X" at bounding box center [712, 174] width 8 height 10
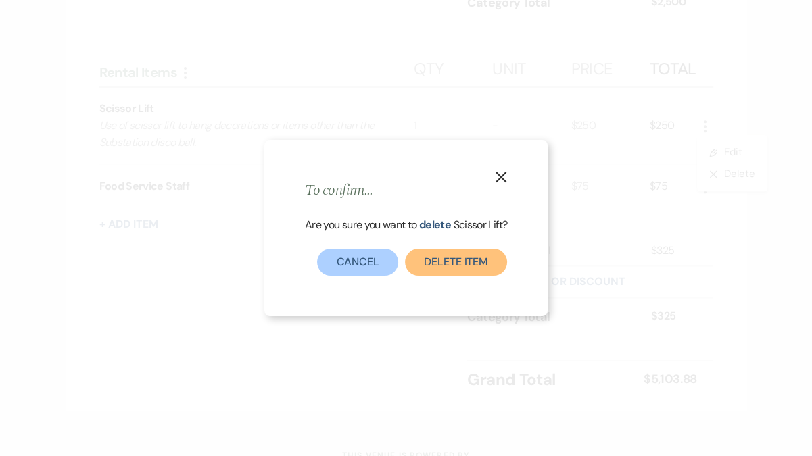
click at [448, 260] on button "Delete Item" at bounding box center [456, 262] width 102 height 27
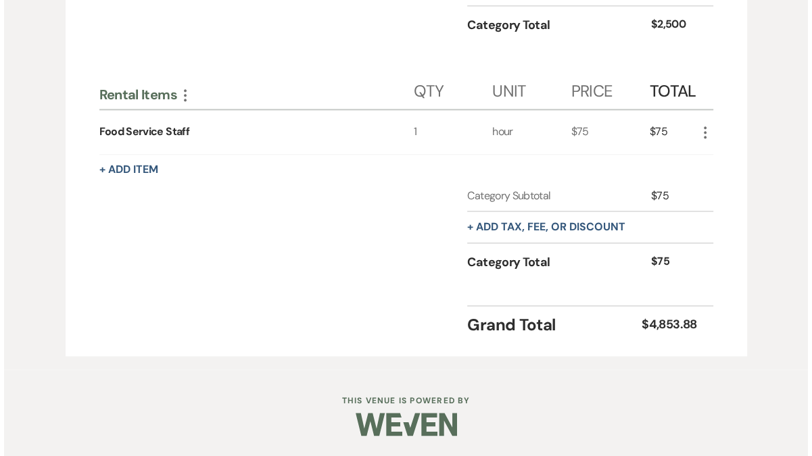
scroll to position [1311, 0]
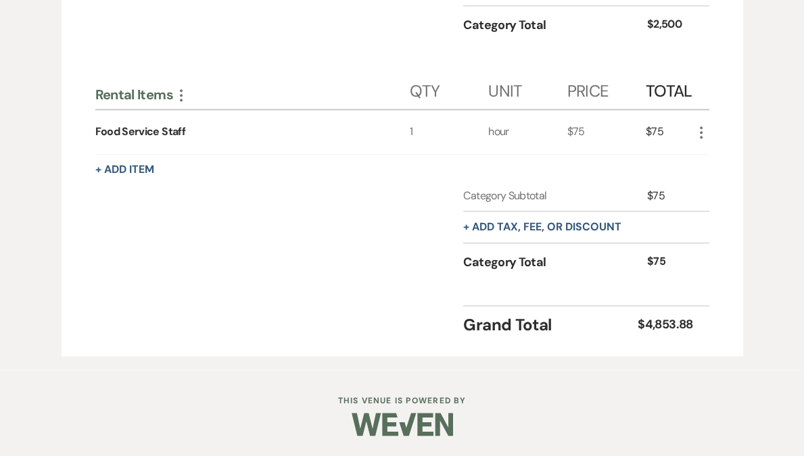
click at [704, 134] on icon "More" at bounding box center [701, 132] width 16 height 16
click at [718, 162] on button "Pencil Edit" at bounding box center [728, 159] width 70 height 22
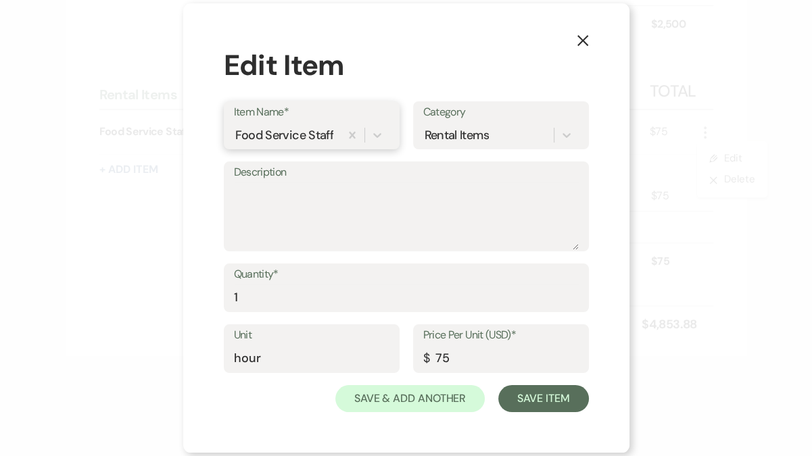
click at [308, 143] on div "Food Service Staff" at bounding box center [284, 135] width 98 height 18
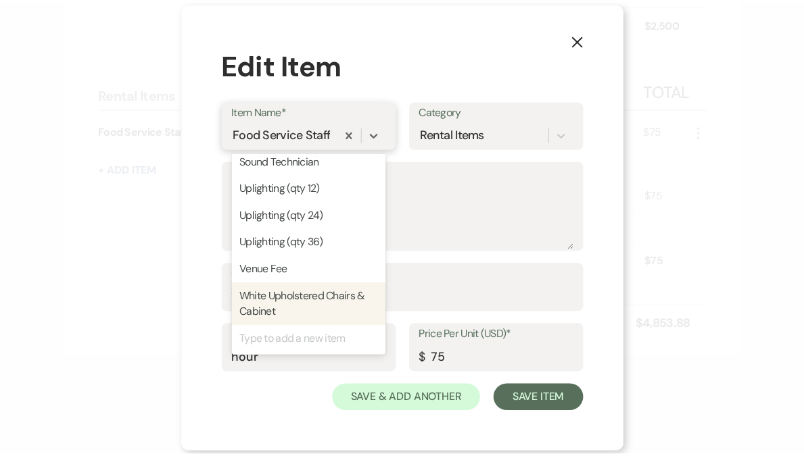
scroll to position [998, 0]
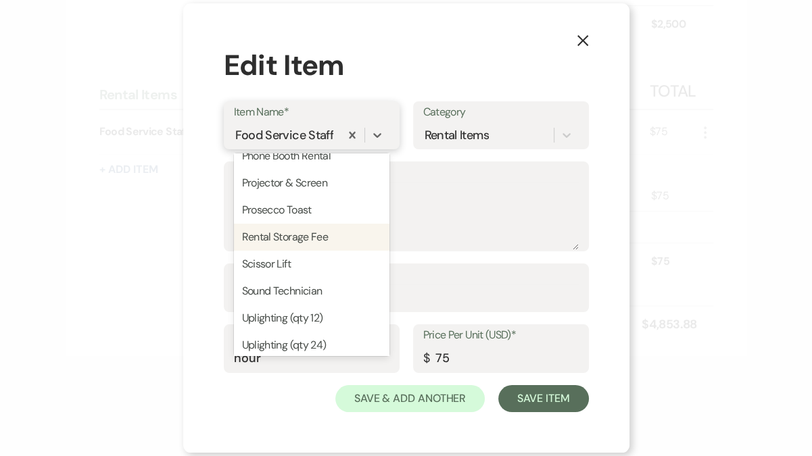
click at [310, 251] on div "Rental Storage Fee" at bounding box center [311, 237] width 155 height 27
type textarea "Storage for rental items delivered or picked up outside of access period. (No o…"
type input "day"
type input "125"
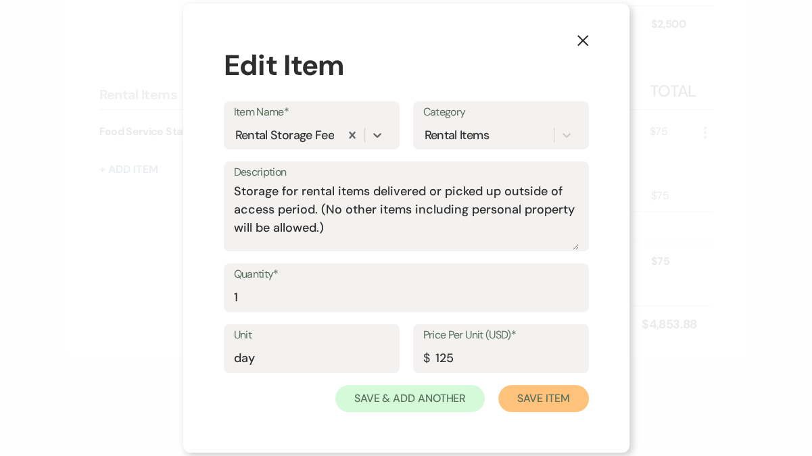
click at [541, 404] on button "Save Item" at bounding box center [543, 398] width 90 height 27
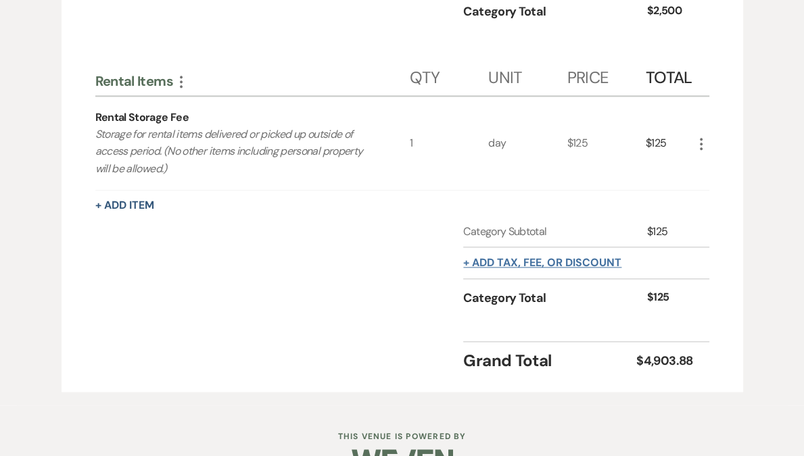
click at [575, 268] on button "+ Add tax, fee, or discount" at bounding box center [542, 263] width 158 height 11
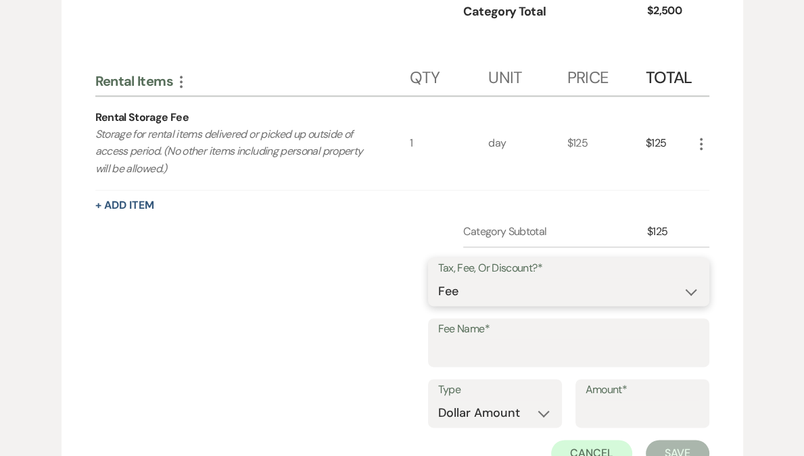
click at [485, 305] on select "Fee Discount Tax" at bounding box center [568, 291] width 261 height 26
click at [450, 293] on select "Fee Discount Tax" at bounding box center [568, 291] width 261 height 26
click at [498, 366] on input "Fee Name*" at bounding box center [568, 352] width 261 height 26
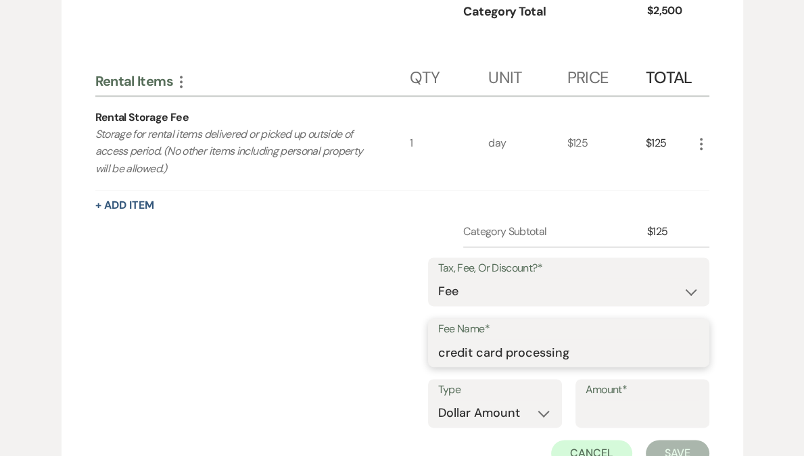
type input "credit card processing"
click at [483, 427] on select "Dollar Amount Percentage" at bounding box center [495, 413] width 114 height 26
select select "false"
click at [438, 414] on select "Dollar Amount Percentage" at bounding box center [495, 413] width 114 height 26
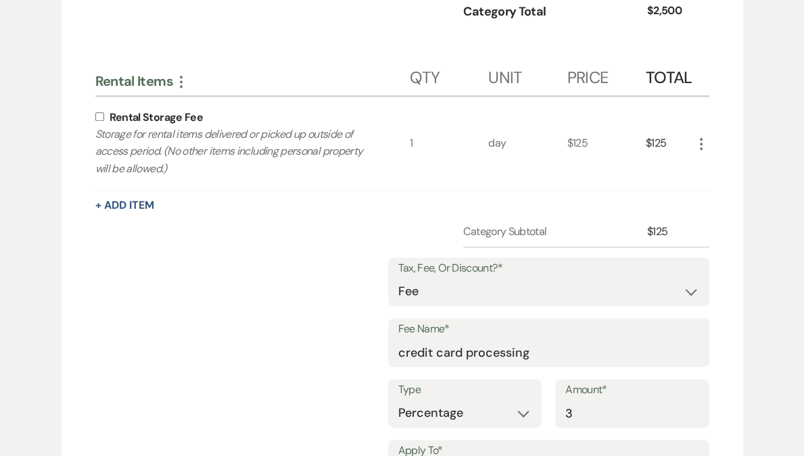
type input "3"
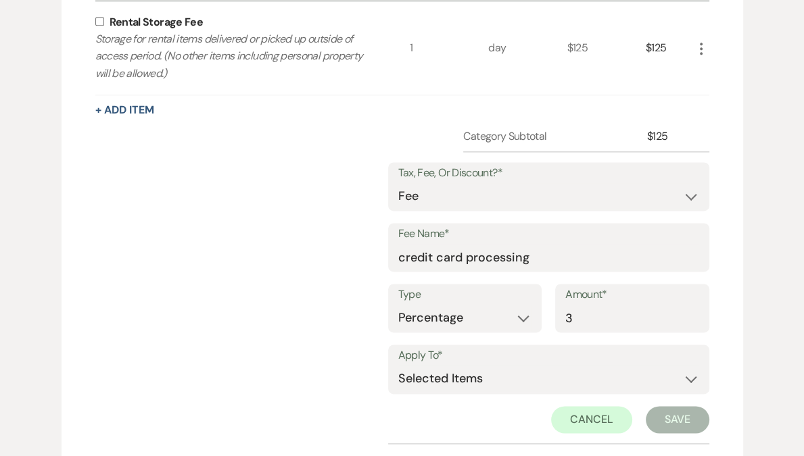
click at [675, 431] on button "Save" at bounding box center [678, 419] width 64 height 27
click at [530, 393] on select "Selected Items Category Subtotal (before all Taxes/Fees/Discounts) Category Tot…" at bounding box center [548, 379] width 301 height 27
click at [98, 26] on input "checkbox" at bounding box center [99, 21] width 9 height 9
checkbox input "true"
click at [687, 431] on button "Save" at bounding box center [678, 419] width 64 height 27
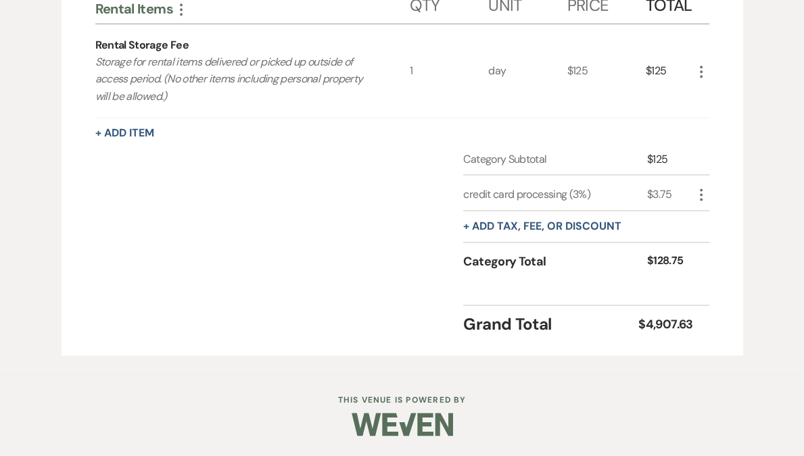
scroll to position [1396, 0]
click at [482, 266] on div "Category Total" at bounding box center [554, 262] width 183 height 18
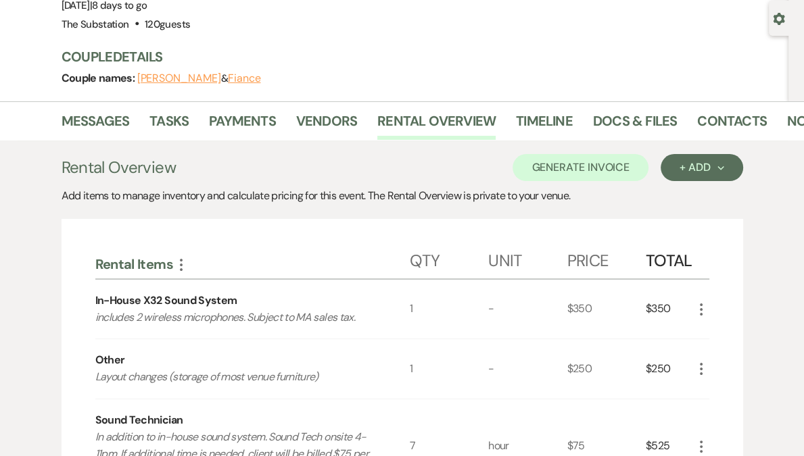
scroll to position [0, 0]
